Goal: Find specific page/section: Find specific page/section

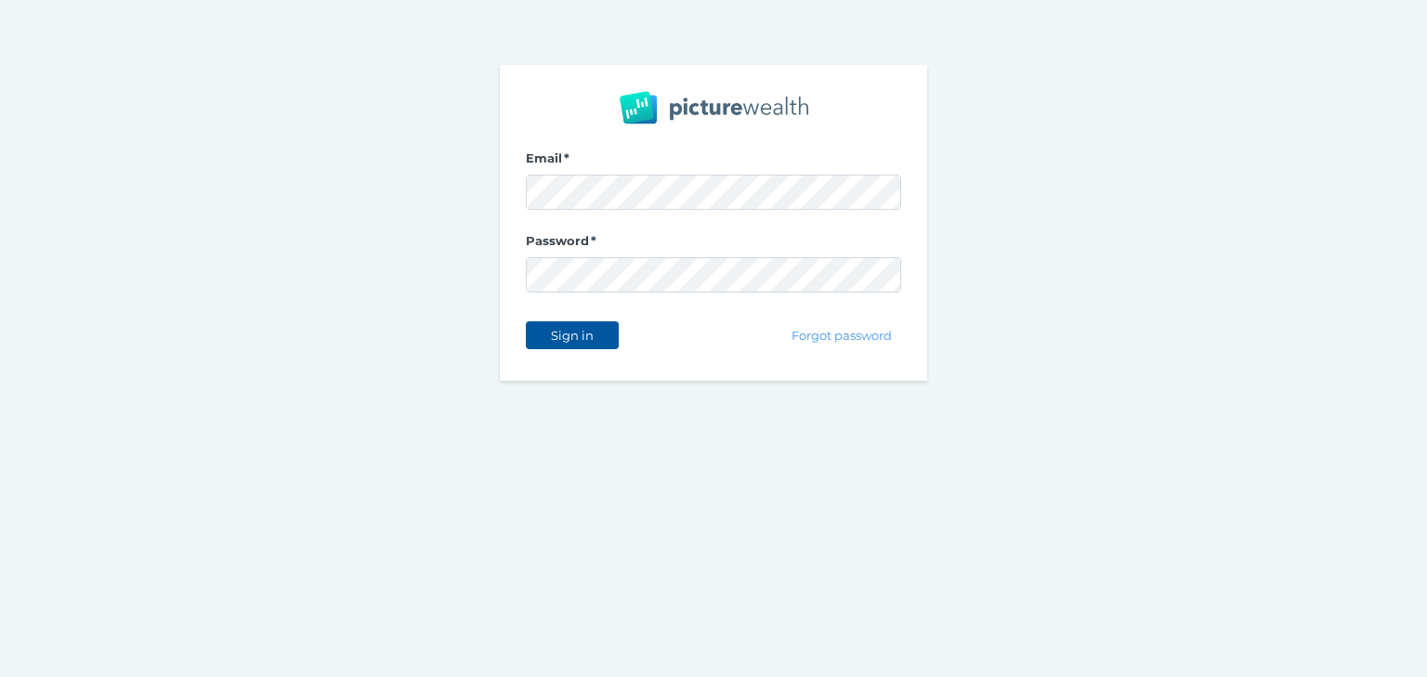
click at [576, 328] on span "Sign in" at bounding box center [571, 335] width 59 height 15
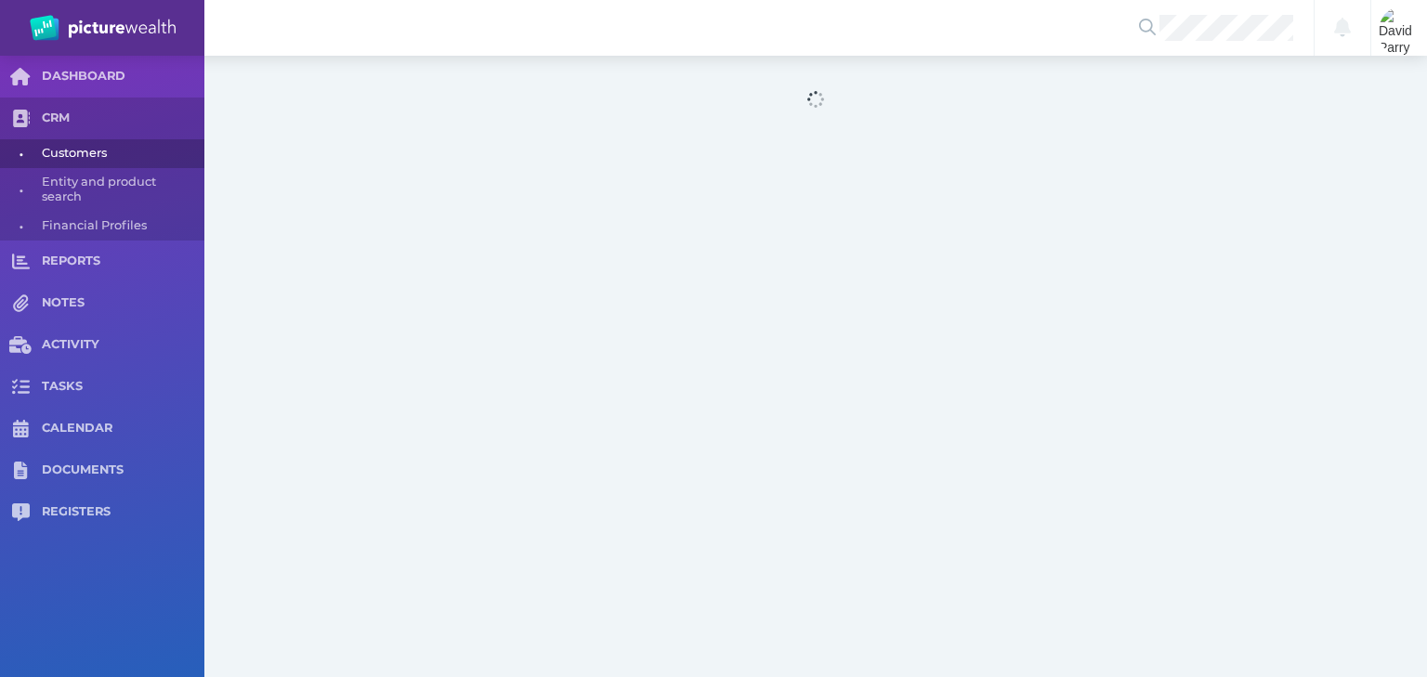
select select "25"
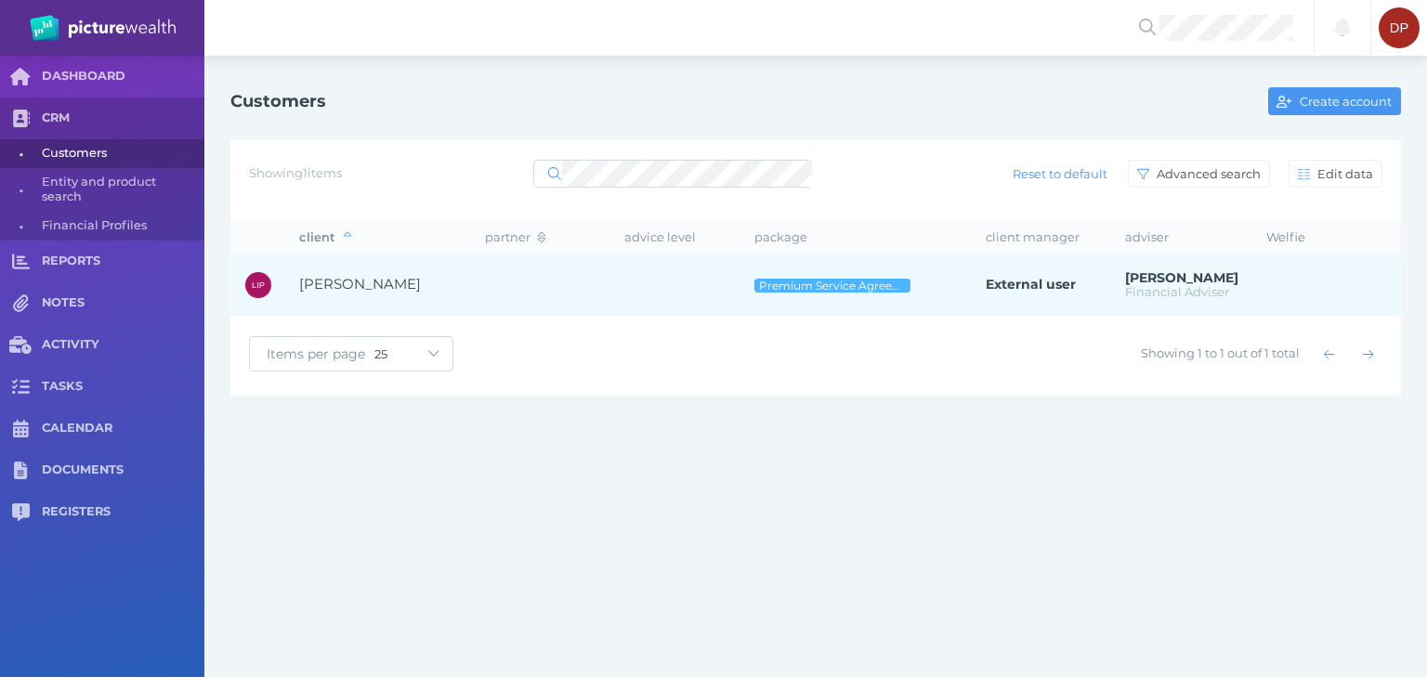
click at [397, 282] on span "[PERSON_NAME]" at bounding box center [360, 284] width 122 height 18
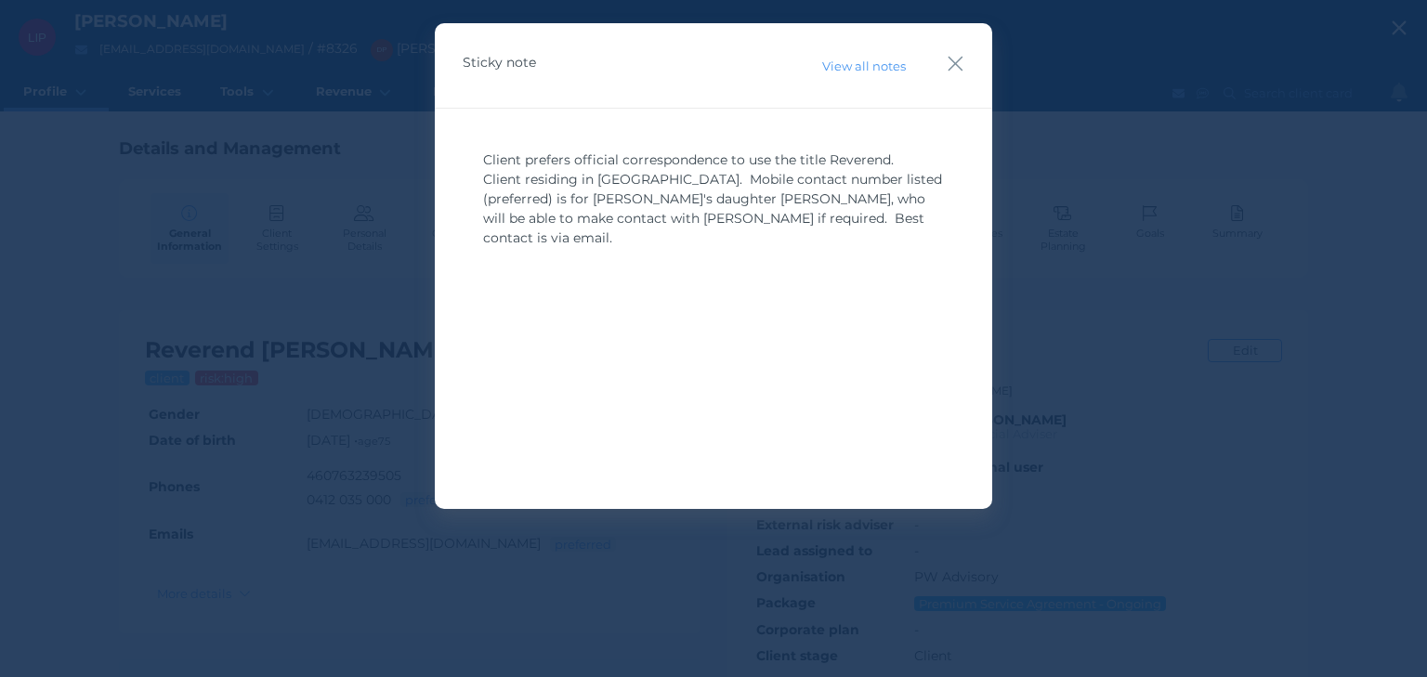
click at [966, 56] on div "Sticky note View all notes" at bounding box center [713, 65] width 557 height 85
click at [954, 66] on icon "button" at bounding box center [955, 63] width 18 height 23
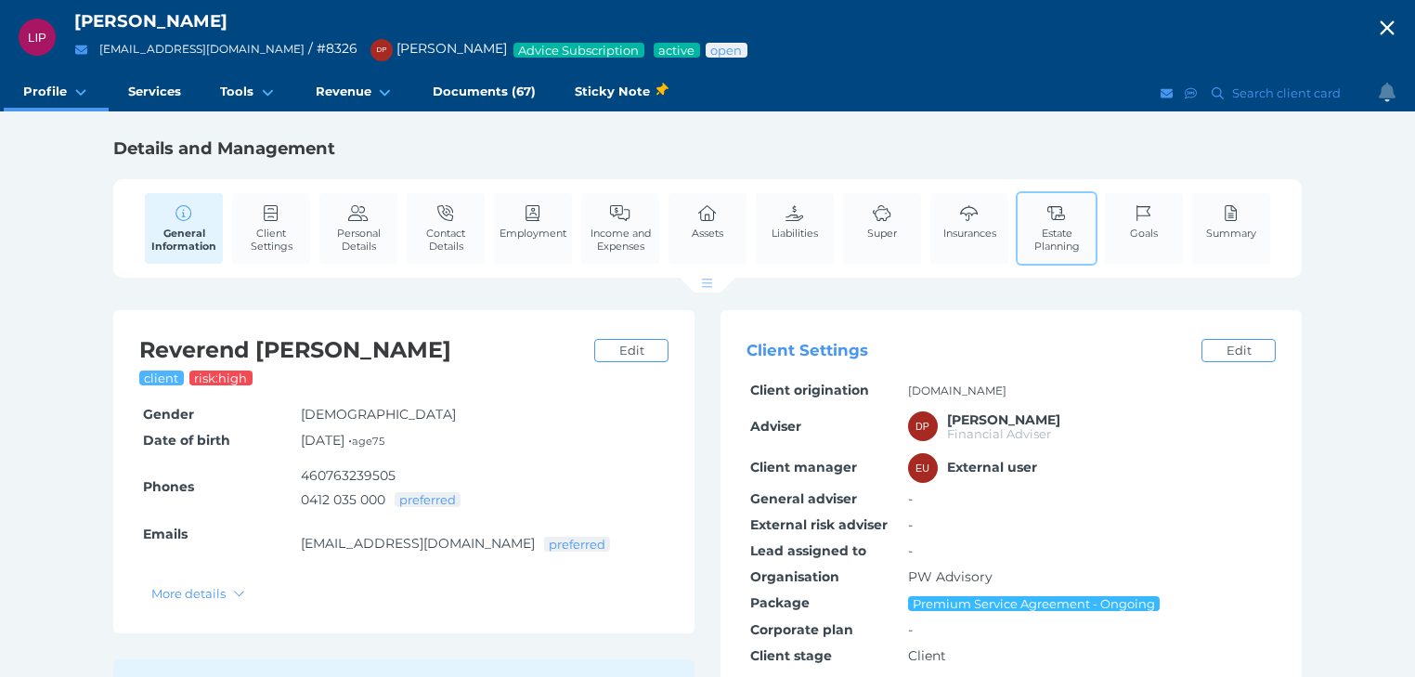
click at [1043, 227] on span "Estate Planning" at bounding box center [1057, 240] width 69 height 26
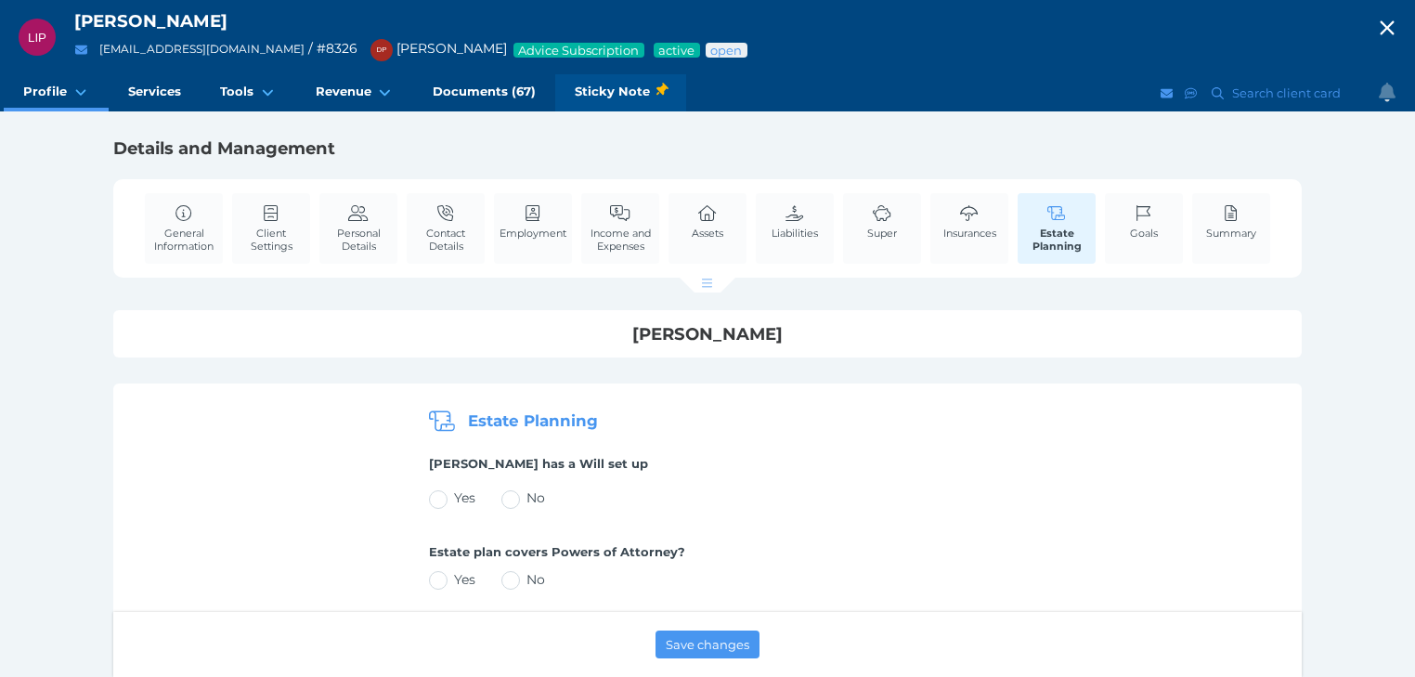
click at [599, 86] on span "Sticky Note" at bounding box center [621, 92] width 92 height 20
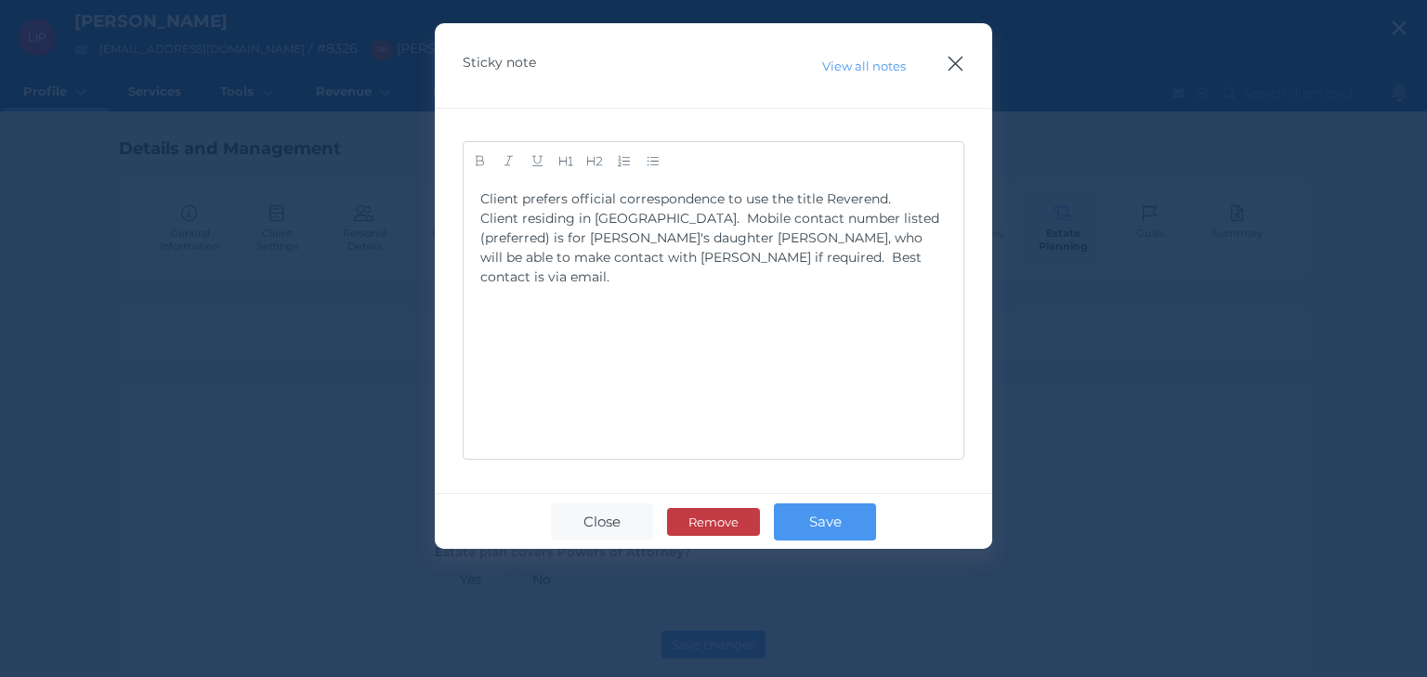
click at [963, 59] on icon "button" at bounding box center [955, 63] width 18 height 23
